Goal: Use online tool/utility: Utilize a website feature to perform a specific function

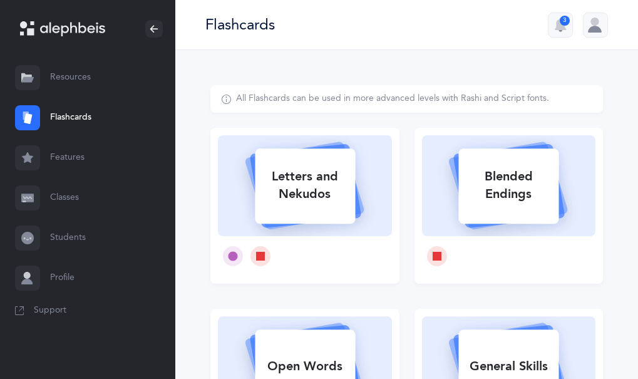
select select
select select "single"
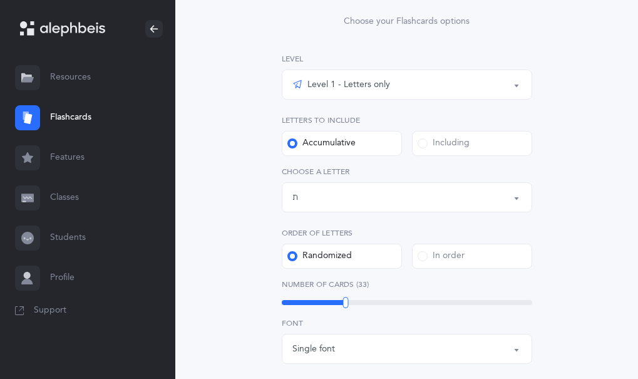
scroll to position [151, 0]
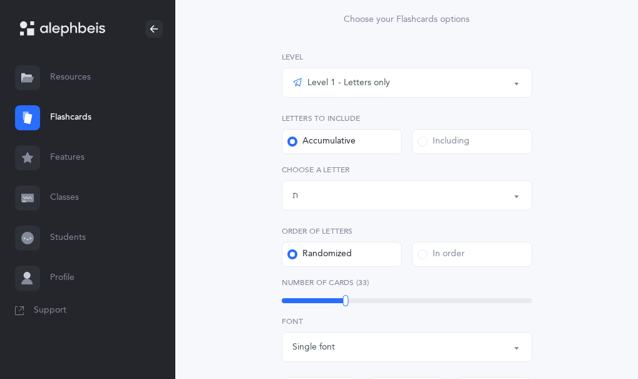
click at [300, 208] on button "Letters up until: ת" at bounding box center [407, 195] width 251 height 30
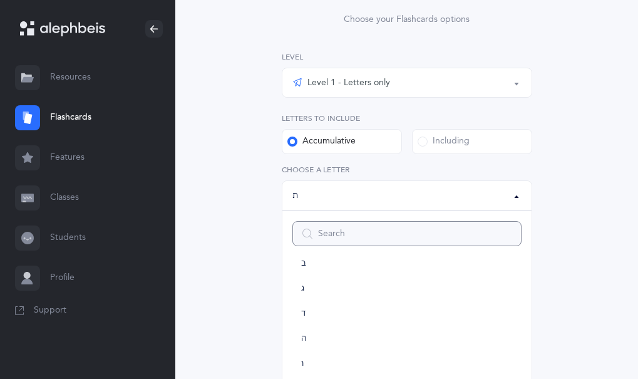
scroll to position [58, 0]
click at [299, 371] on link "ו" at bounding box center [407, 371] width 229 height 25
select select "6"
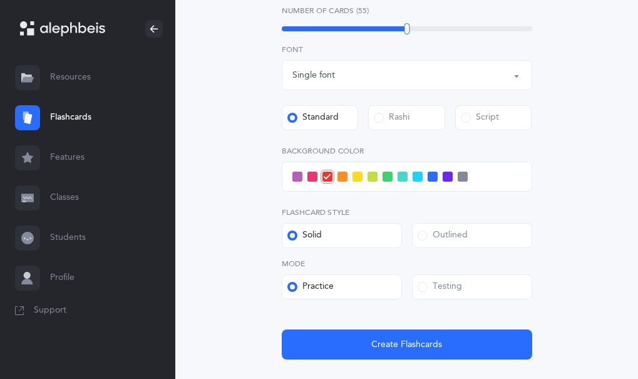
scroll to position [504, 0]
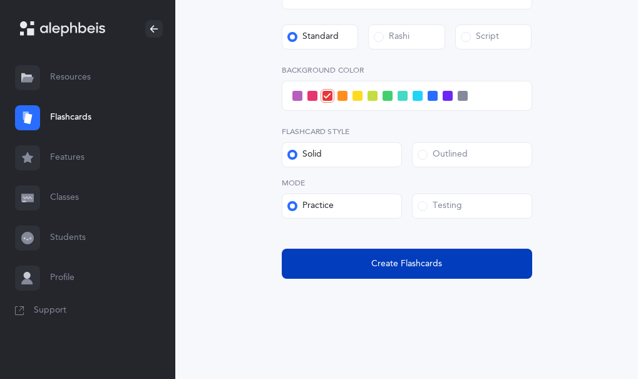
click at [348, 262] on button "Create Flashcards" at bounding box center [407, 264] width 251 height 30
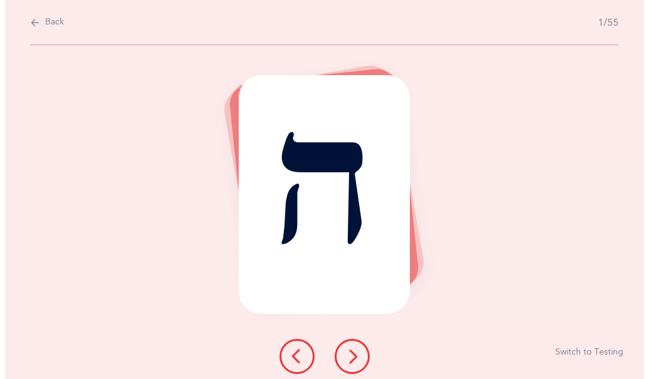
scroll to position [0, 0]
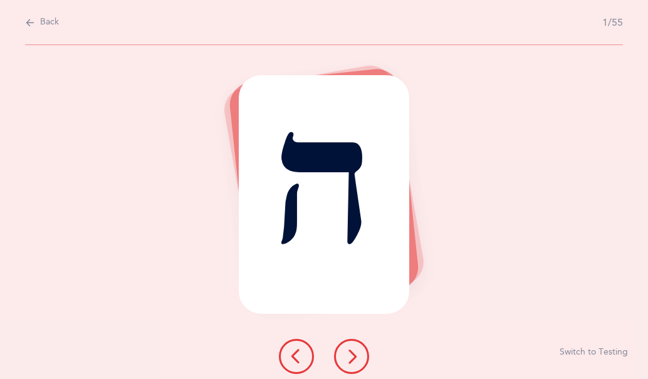
click at [187, 257] on div "ה Switch to Testing" at bounding box center [324, 212] width 648 height 334
click at [340, 348] on button at bounding box center [351, 356] width 35 height 35
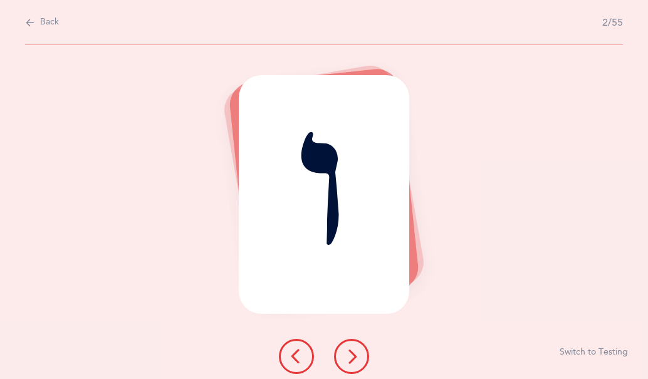
click at [351, 356] on icon at bounding box center [351, 356] width 15 height 15
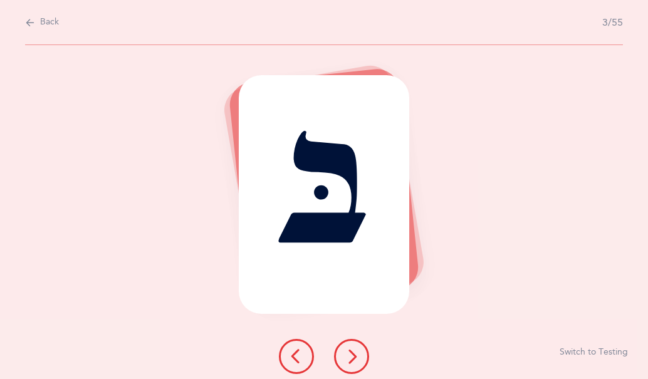
click at [349, 361] on icon at bounding box center [351, 356] width 15 height 15
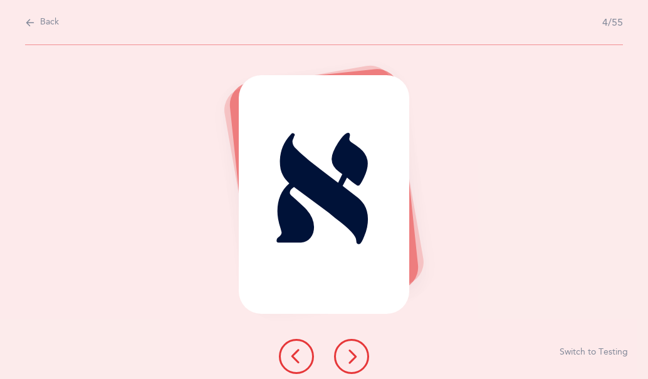
click at [353, 366] on button at bounding box center [351, 356] width 35 height 35
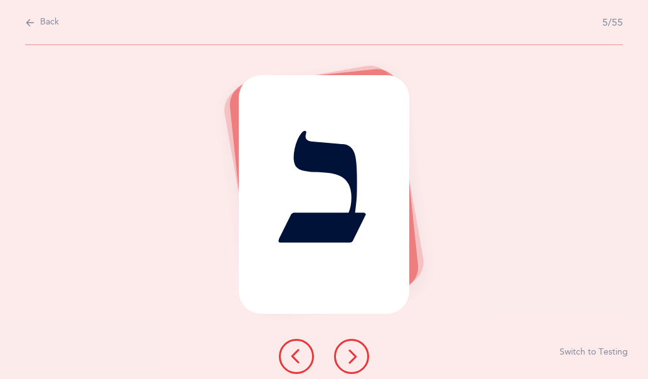
click at [353, 358] on icon at bounding box center [351, 356] width 15 height 15
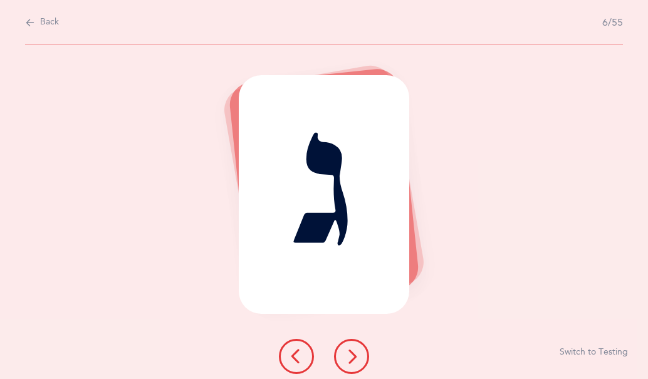
click at [350, 358] on icon at bounding box center [351, 356] width 15 height 15
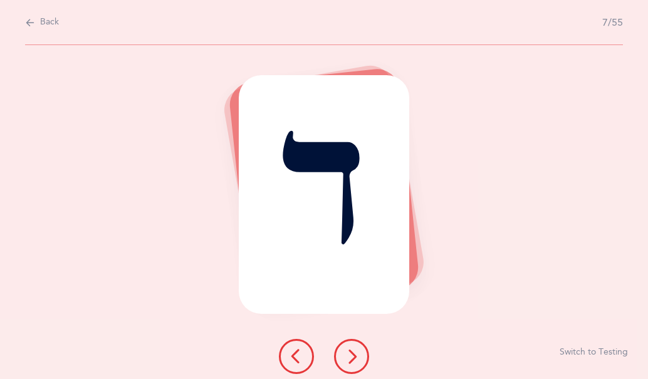
click at [352, 354] on icon at bounding box center [351, 356] width 15 height 15
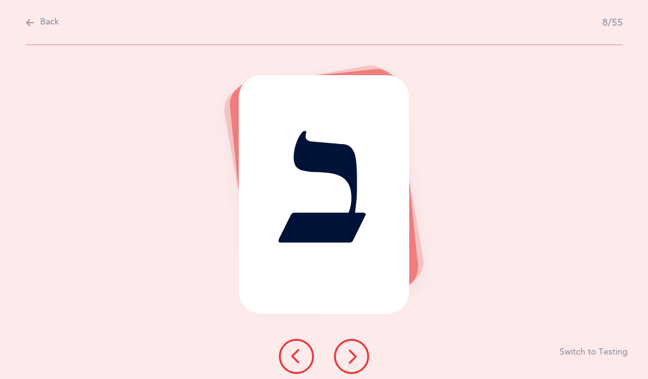
click at [358, 355] on icon at bounding box center [351, 356] width 15 height 15
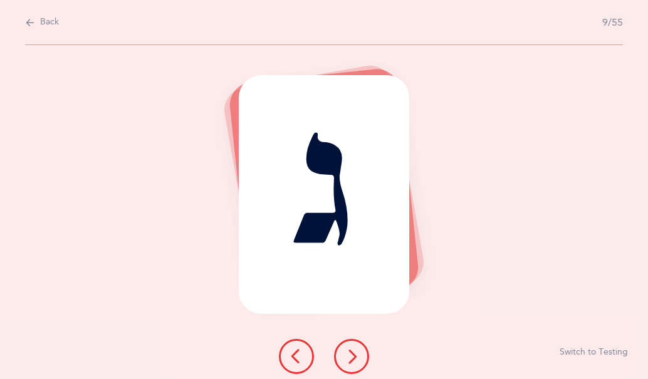
click at [279, 353] on button at bounding box center [296, 356] width 35 height 35
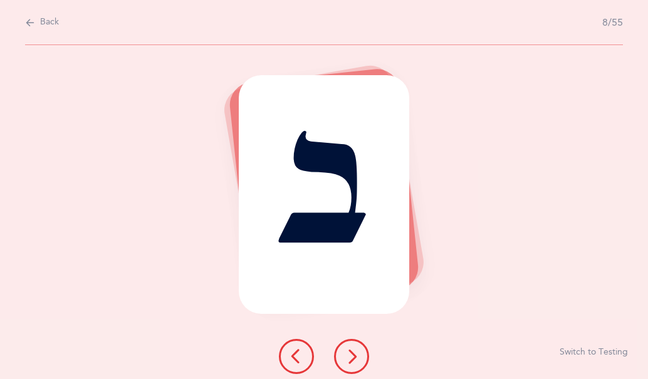
click at [349, 361] on icon at bounding box center [351, 356] width 15 height 15
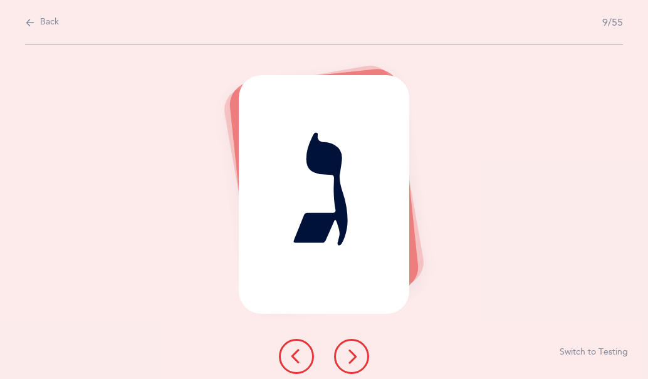
click at [279, 353] on button at bounding box center [296, 356] width 35 height 35
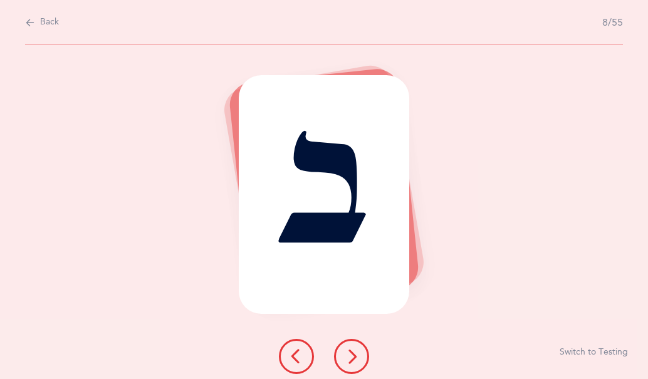
click at [345, 356] on icon at bounding box center [351, 356] width 15 height 15
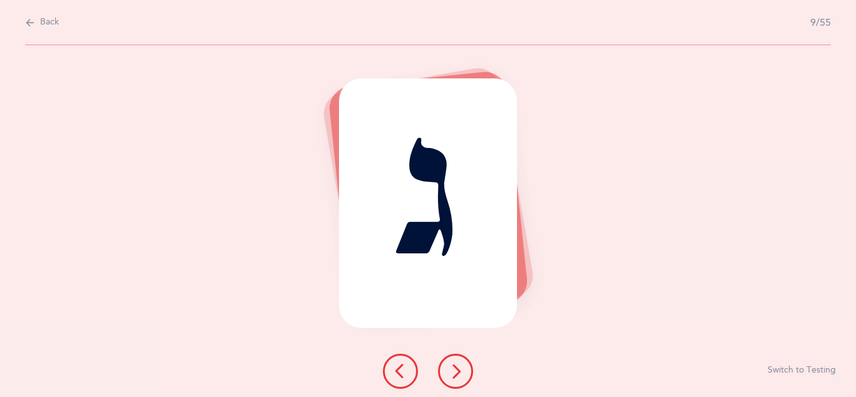
click at [447, 367] on button at bounding box center [455, 370] width 35 height 35
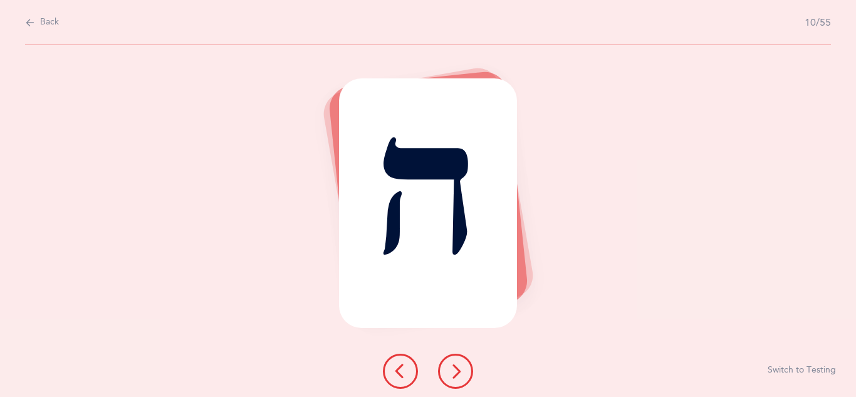
click at [457, 372] on icon at bounding box center [455, 370] width 15 height 15
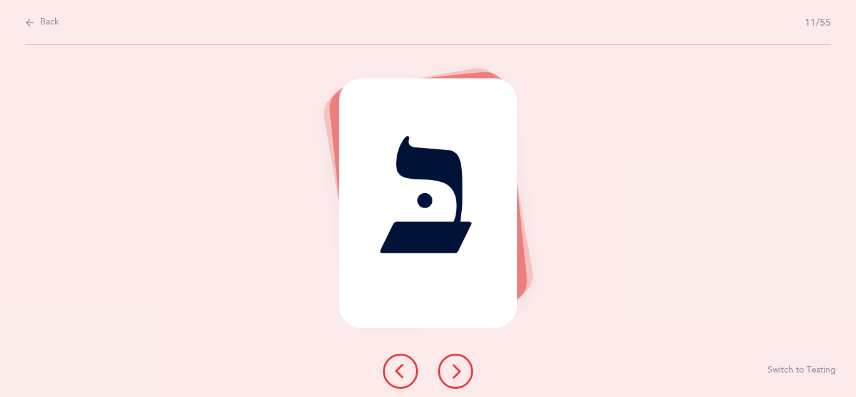
click at [453, 376] on icon at bounding box center [455, 370] width 15 height 15
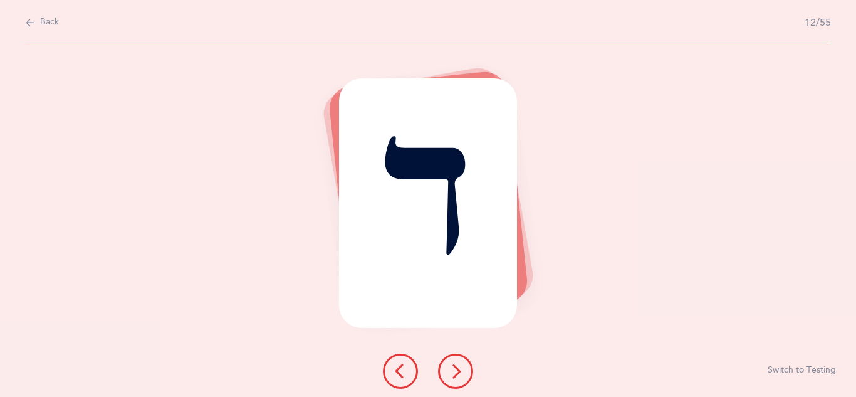
click at [449, 377] on icon at bounding box center [455, 370] width 15 height 15
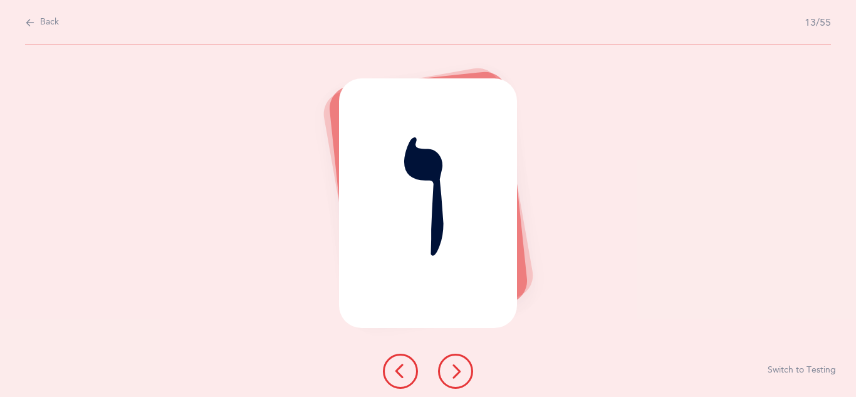
click at [440, 358] on div at bounding box center [428, 370] width 110 height 35
click at [450, 377] on icon at bounding box center [455, 370] width 15 height 15
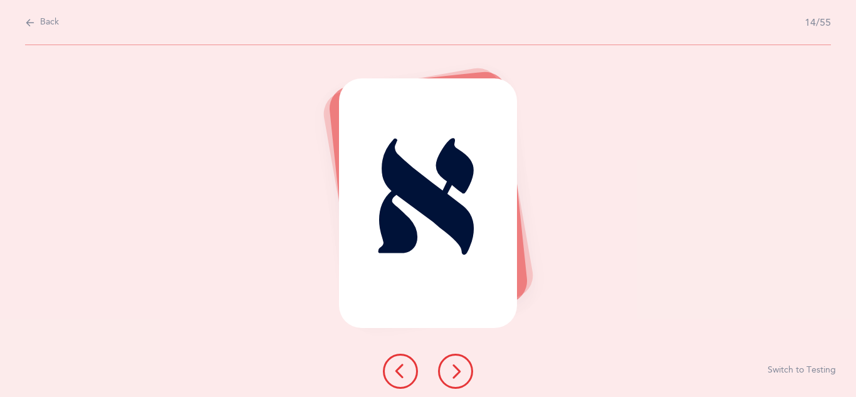
click at [449, 367] on icon at bounding box center [455, 370] width 15 height 15
click at [453, 375] on icon at bounding box center [455, 370] width 15 height 15
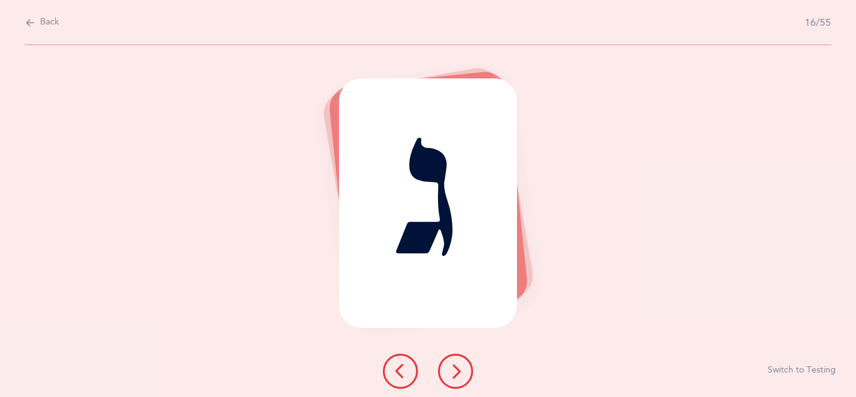
click at [451, 372] on icon at bounding box center [455, 370] width 15 height 15
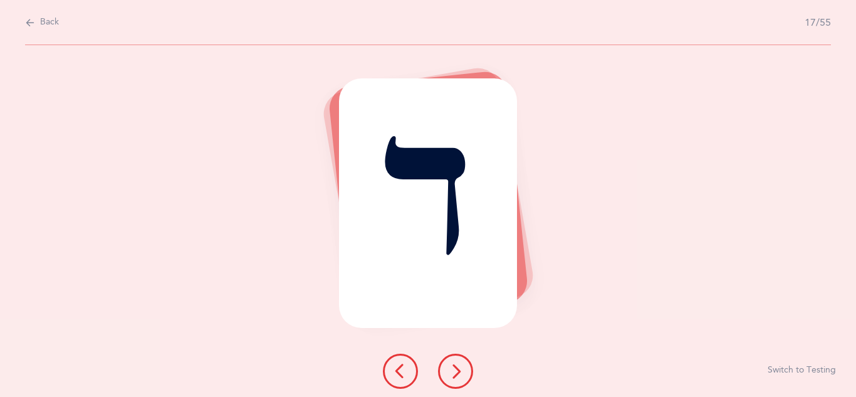
click at [455, 378] on button at bounding box center [455, 370] width 35 height 35
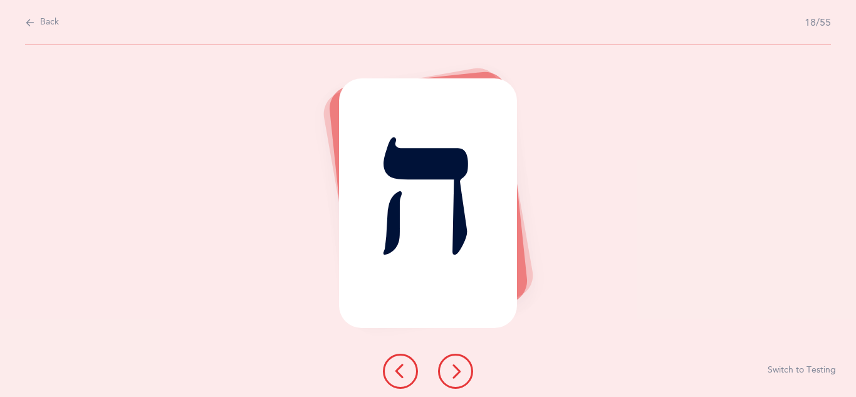
click at [457, 378] on button at bounding box center [455, 370] width 35 height 35
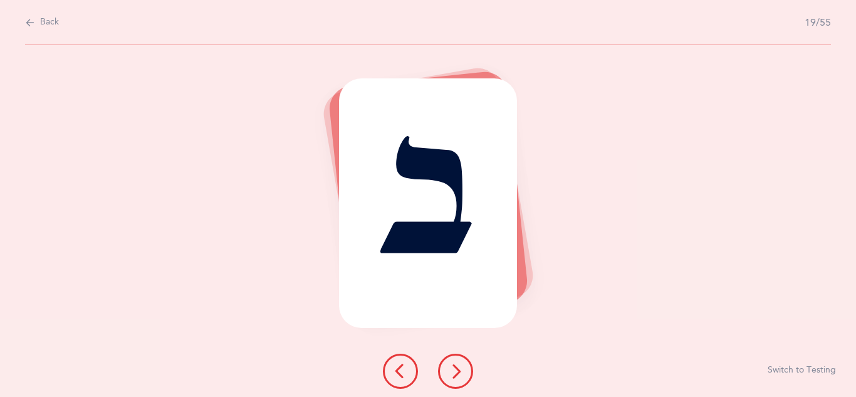
click at [450, 369] on icon at bounding box center [455, 370] width 15 height 15
click at [458, 371] on icon at bounding box center [455, 370] width 15 height 15
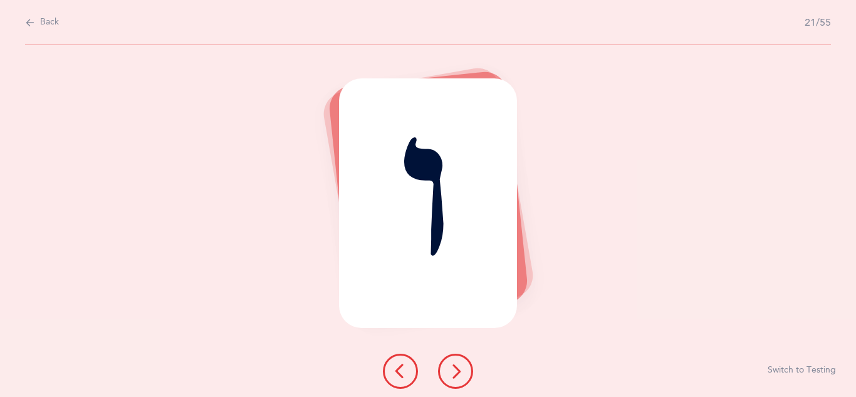
click at [459, 373] on icon at bounding box center [455, 370] width 15 height 15
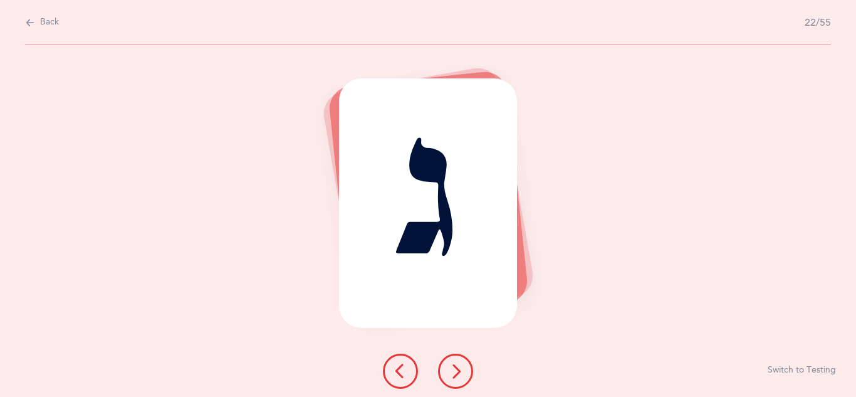
click at [452, 367] on icon at bounding box center [455, 370] width 15 height 15
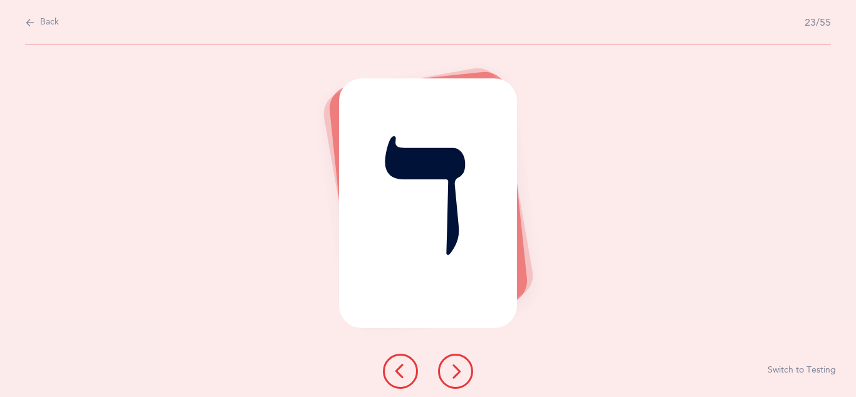
click at [458, 375] on icon at bounding box center [455, 370] width 15 height 15
